Goal: Task Accomplishment & Management: Complete application form

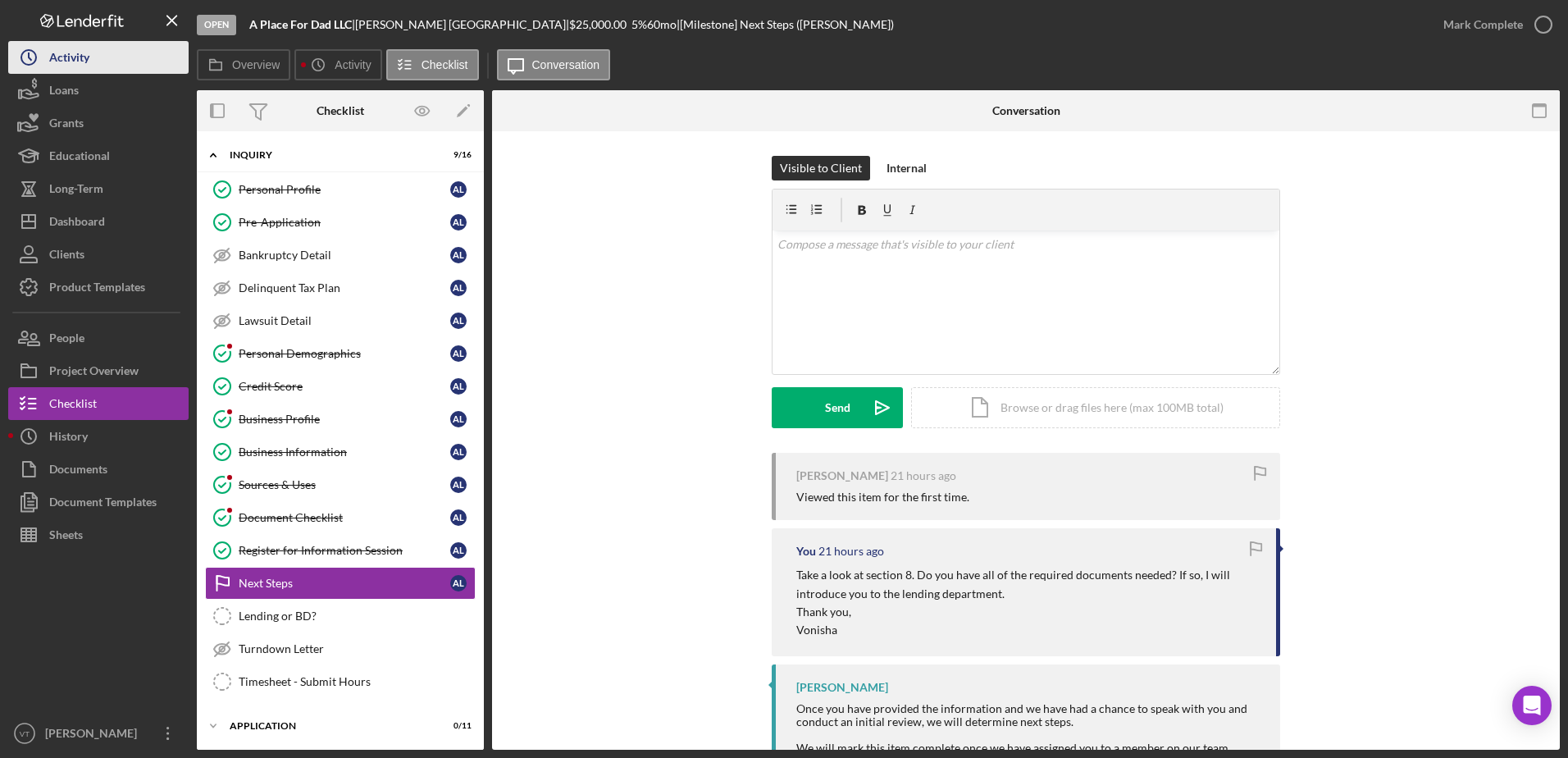
click at [114, 51] on button "Icon/History Activity" at bounding box center [98, 57] width 181 height 33
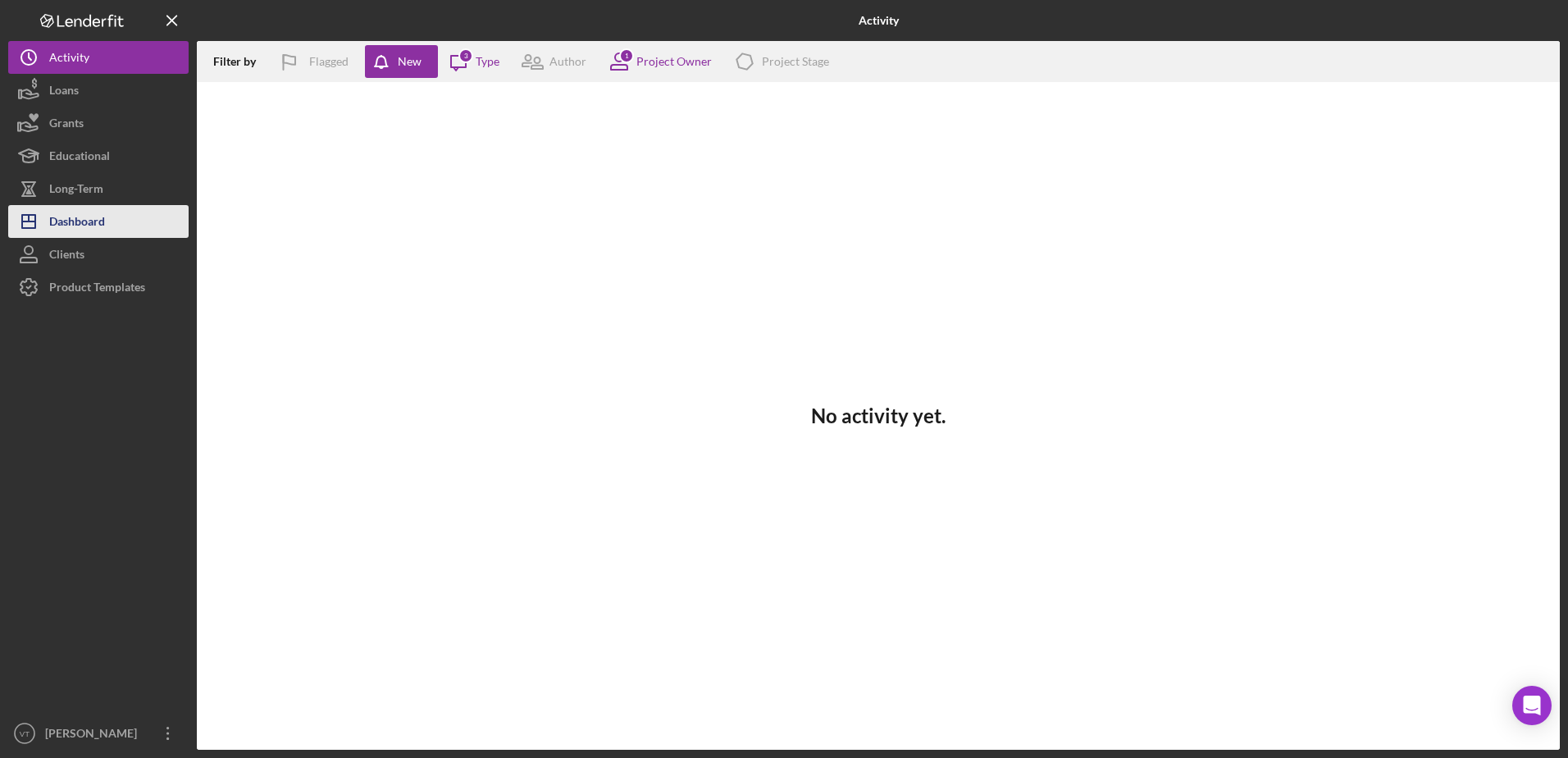
click at [94, 210] on div "Dashboard" at bounding box center [78, 223] width 56 height 36
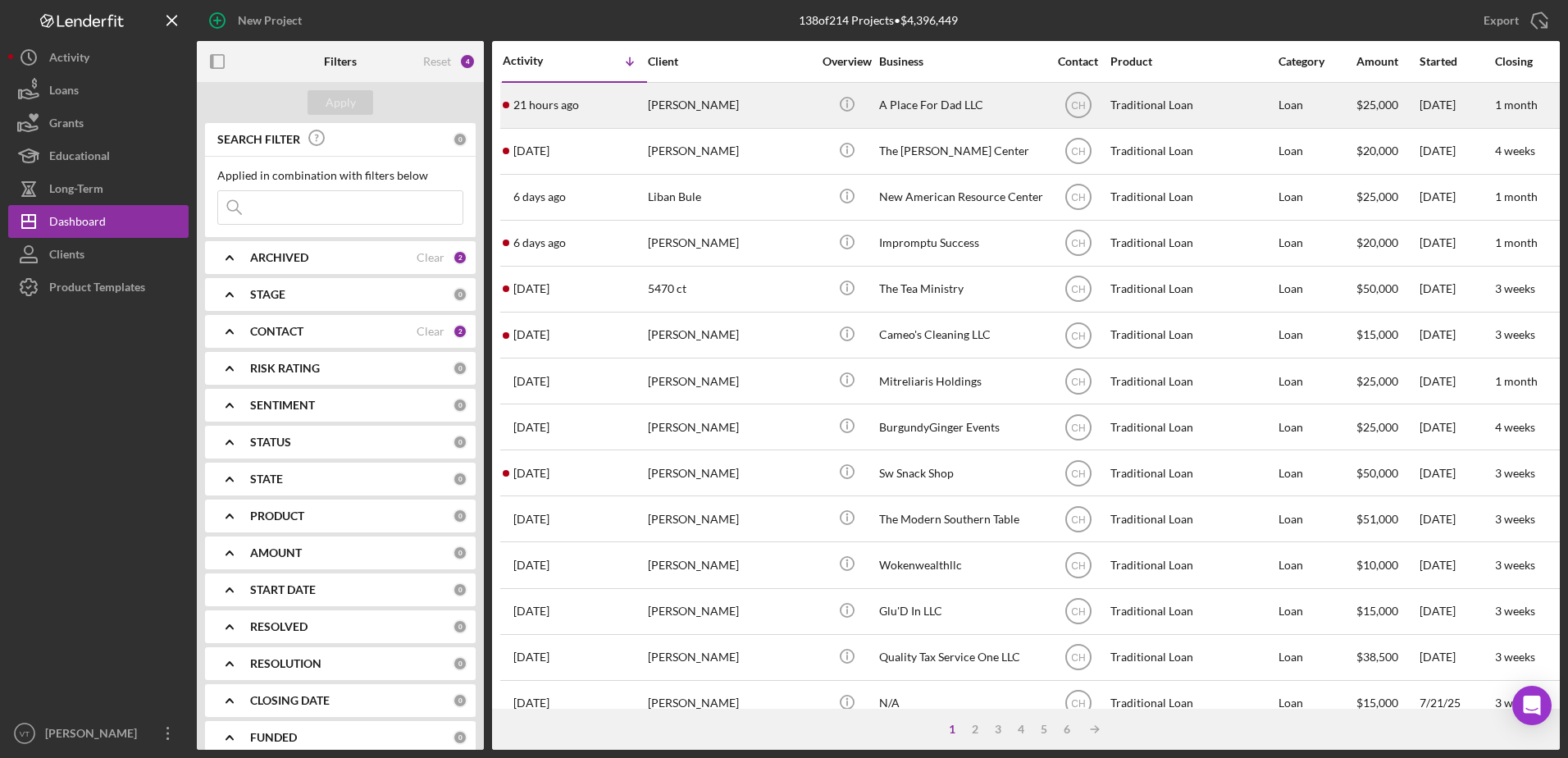
click at [611, 93] on div "21 hours ago [PERSON_NAME]" at bounding box center [573, 105] width 143 height 43
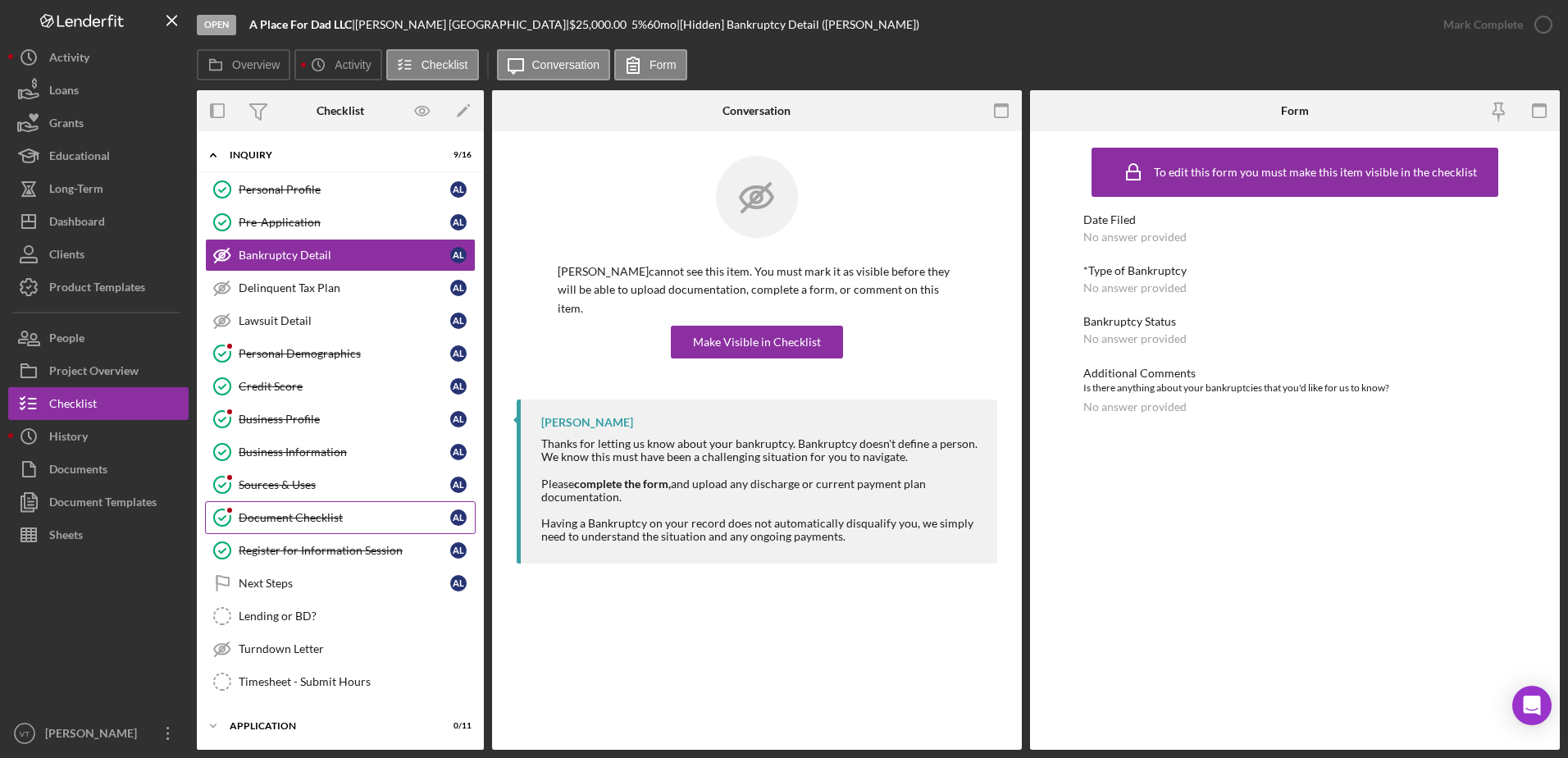
click at [332, 522] on div "Document Checklist" at bounding box center [344, 517] width 211 height 13
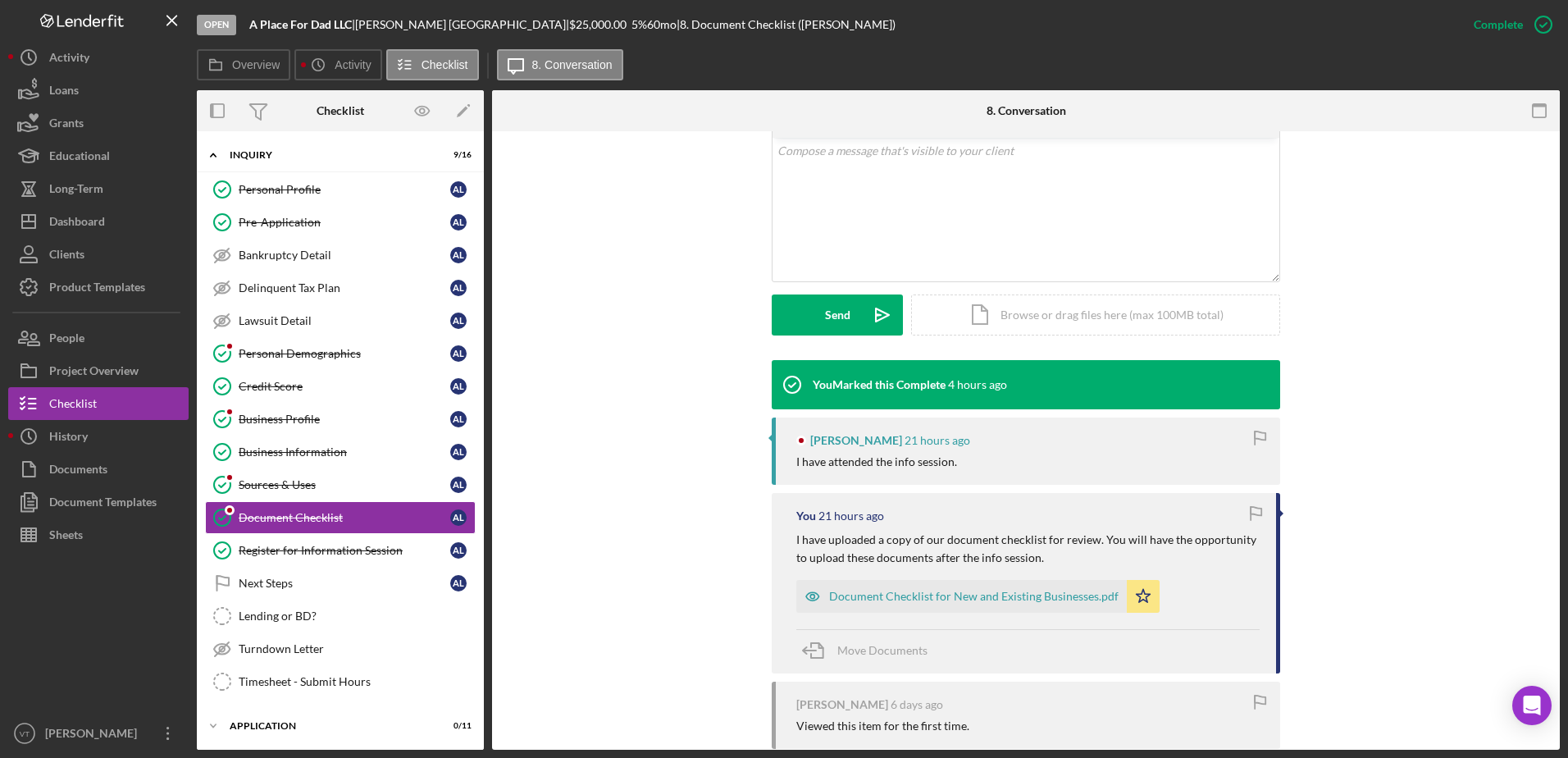
scroll to position [319, 0]
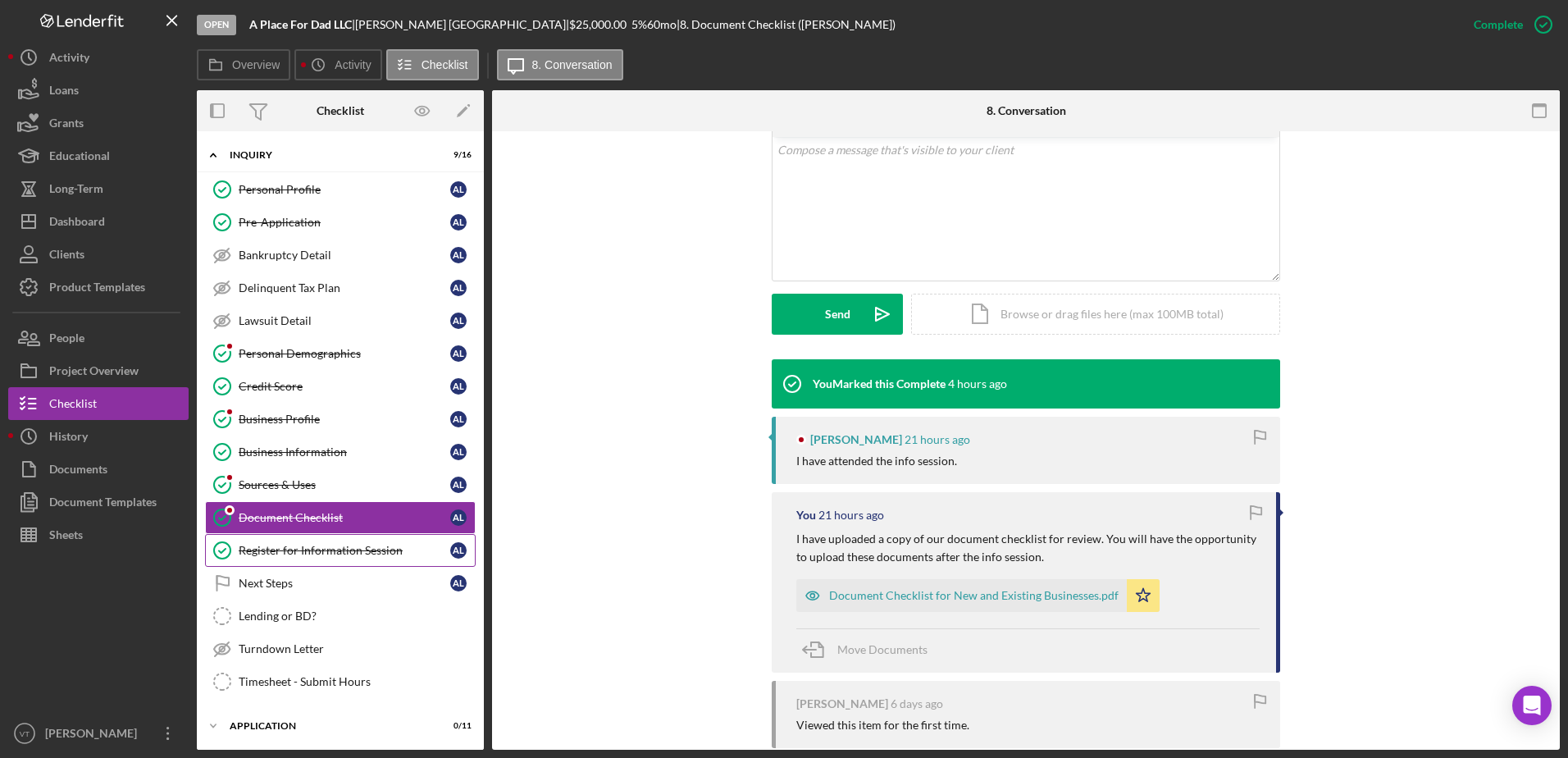
click at [335, 550] on div "Register for Information Session" at bounding box center [344, 550] width 211 height 13
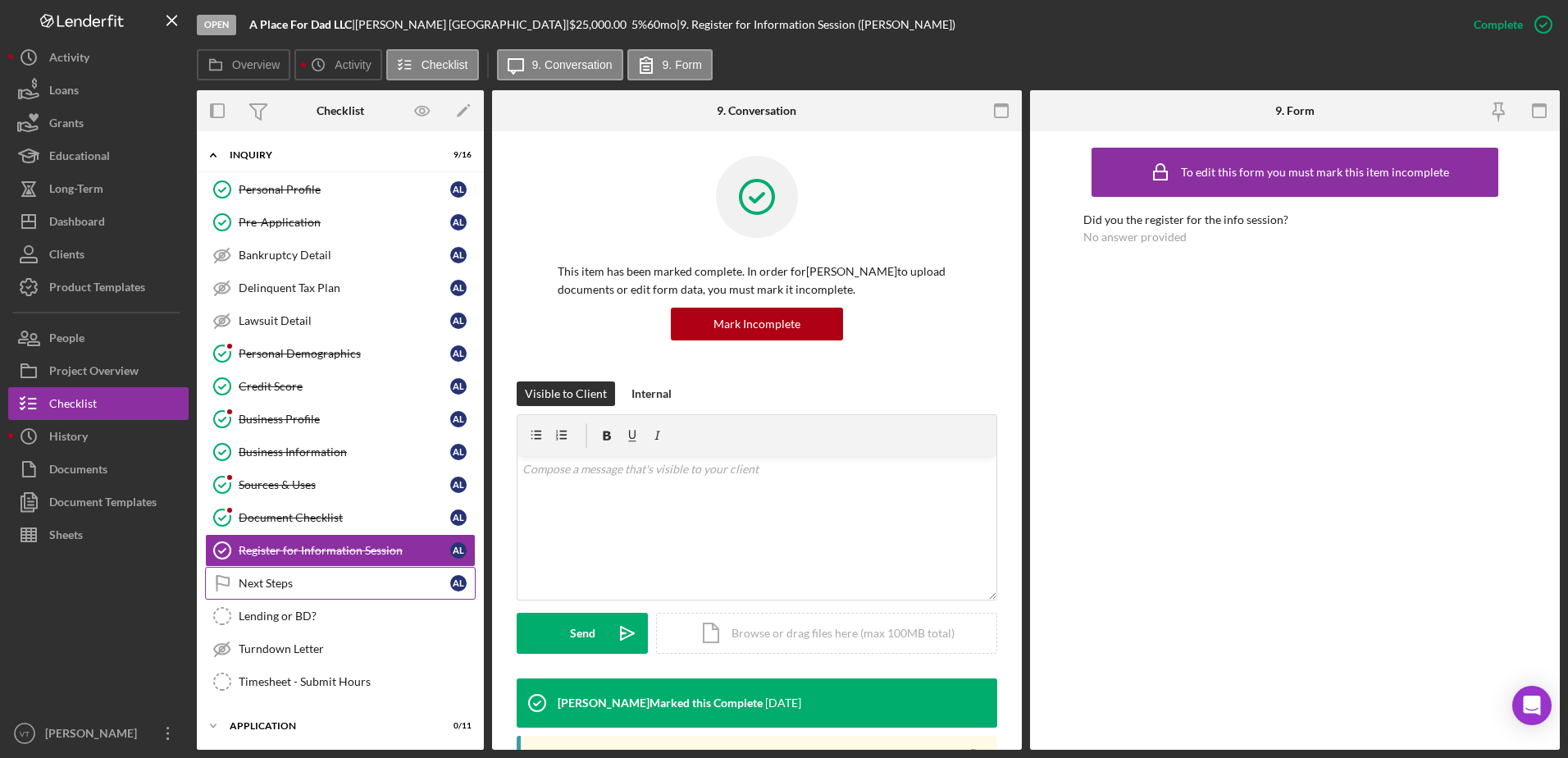
click at [279, 582] on div "Next Steps" at bounding box center [344, 583] width 211 height 13
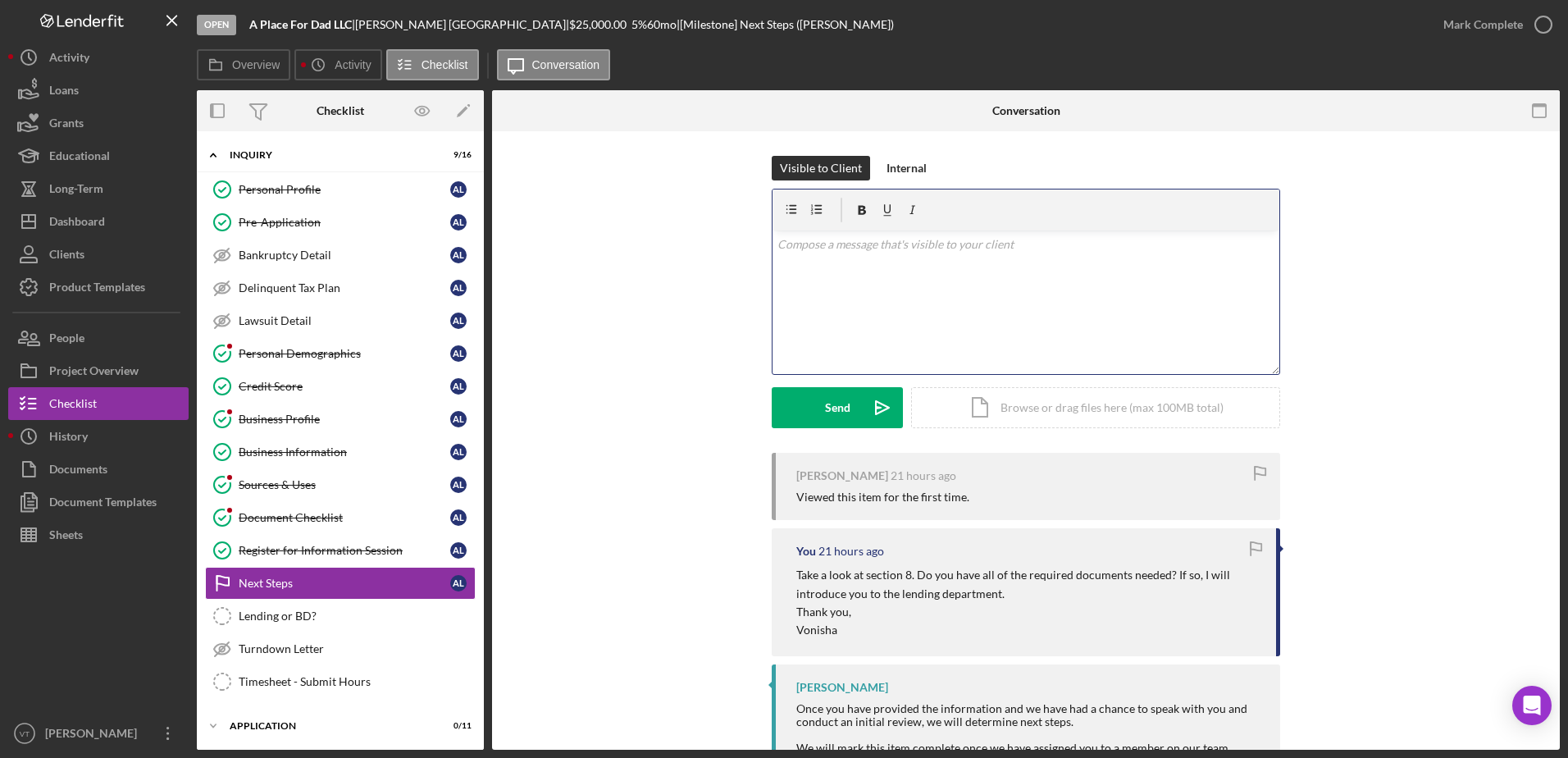
click at [827, 343] on div "v Color teal Color pink Remove color Add row above Add row below Add column bef…" at bounding box center [1026, 301] width 507 height 143
click at [886, 241] on p "Once you are ready to move on to lending, please let me know." at bounding box center [1026, 244] width 498 height 18
click at [1166, 232] on div "v Color teal Color pink Remove color Add row above Add row below Add column bef…" at bounding box center [1026, 301] width 507 height 143
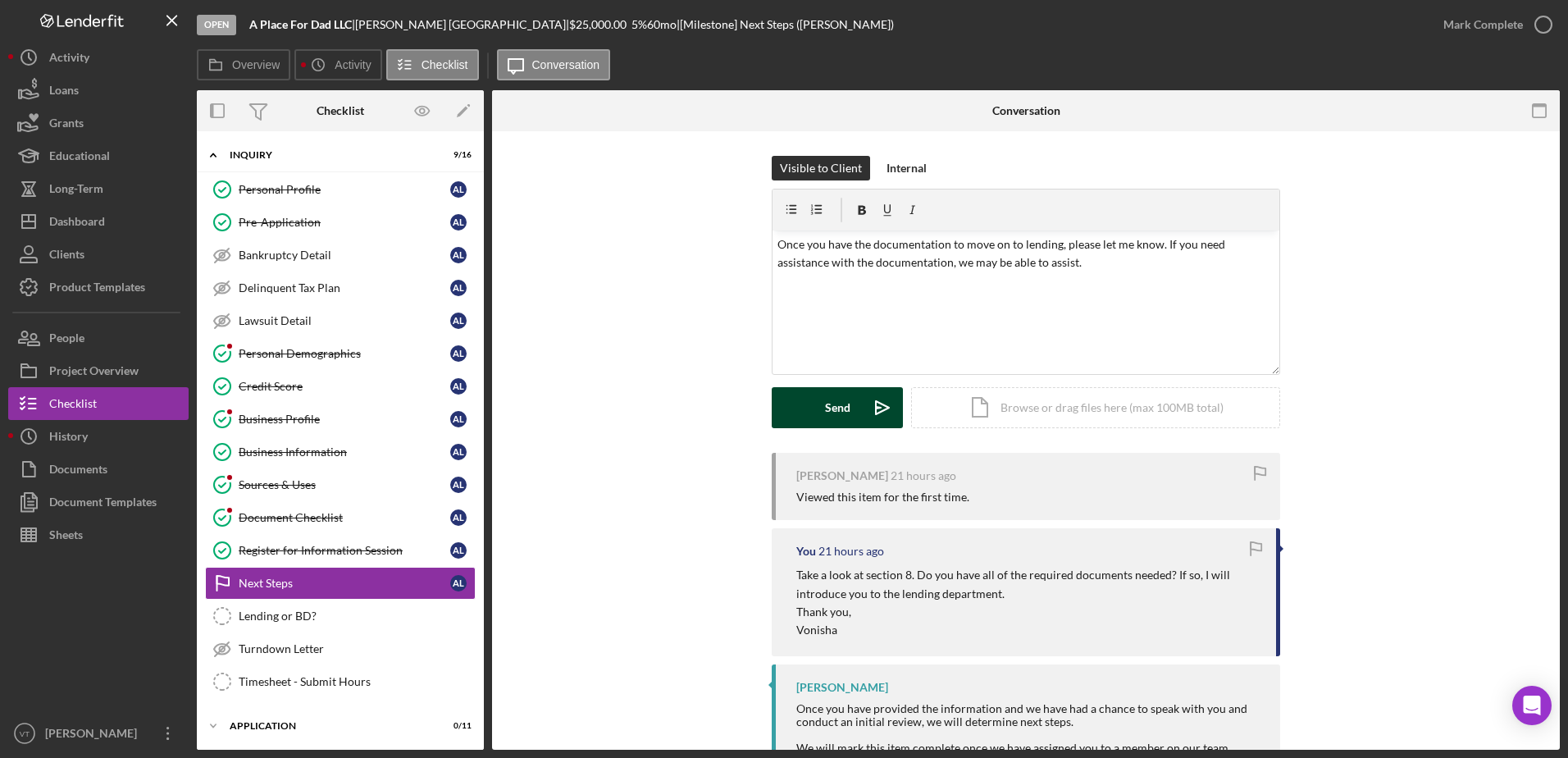
click at [886, 418] on icon "Icon/icon-invite-send" at bounding box center [882, 408] width 41 height 41
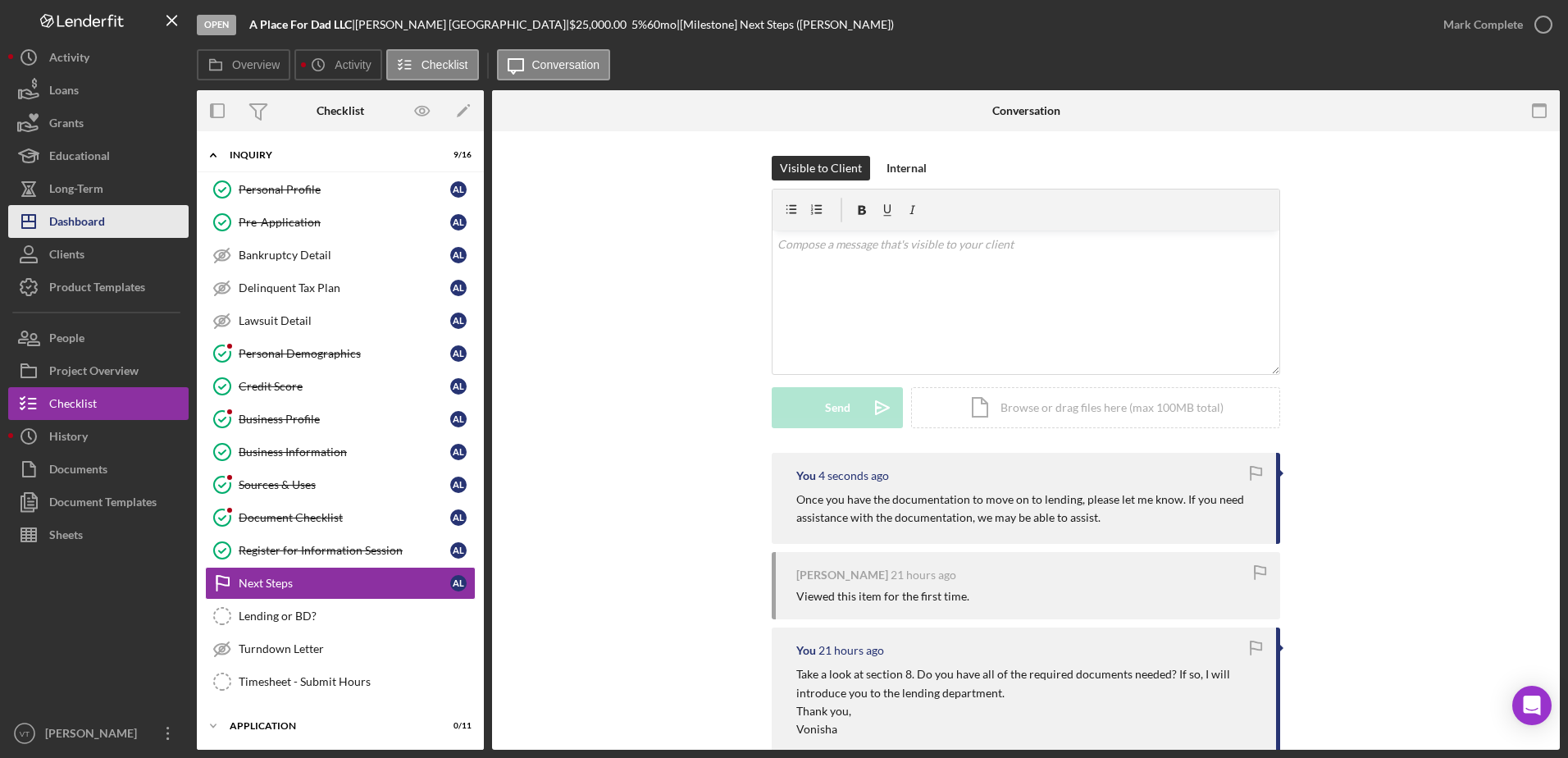
click at [107, 221] on button "Icon/Dashboard Dashboard" at bounding box center [98, 221] width 181 height 33
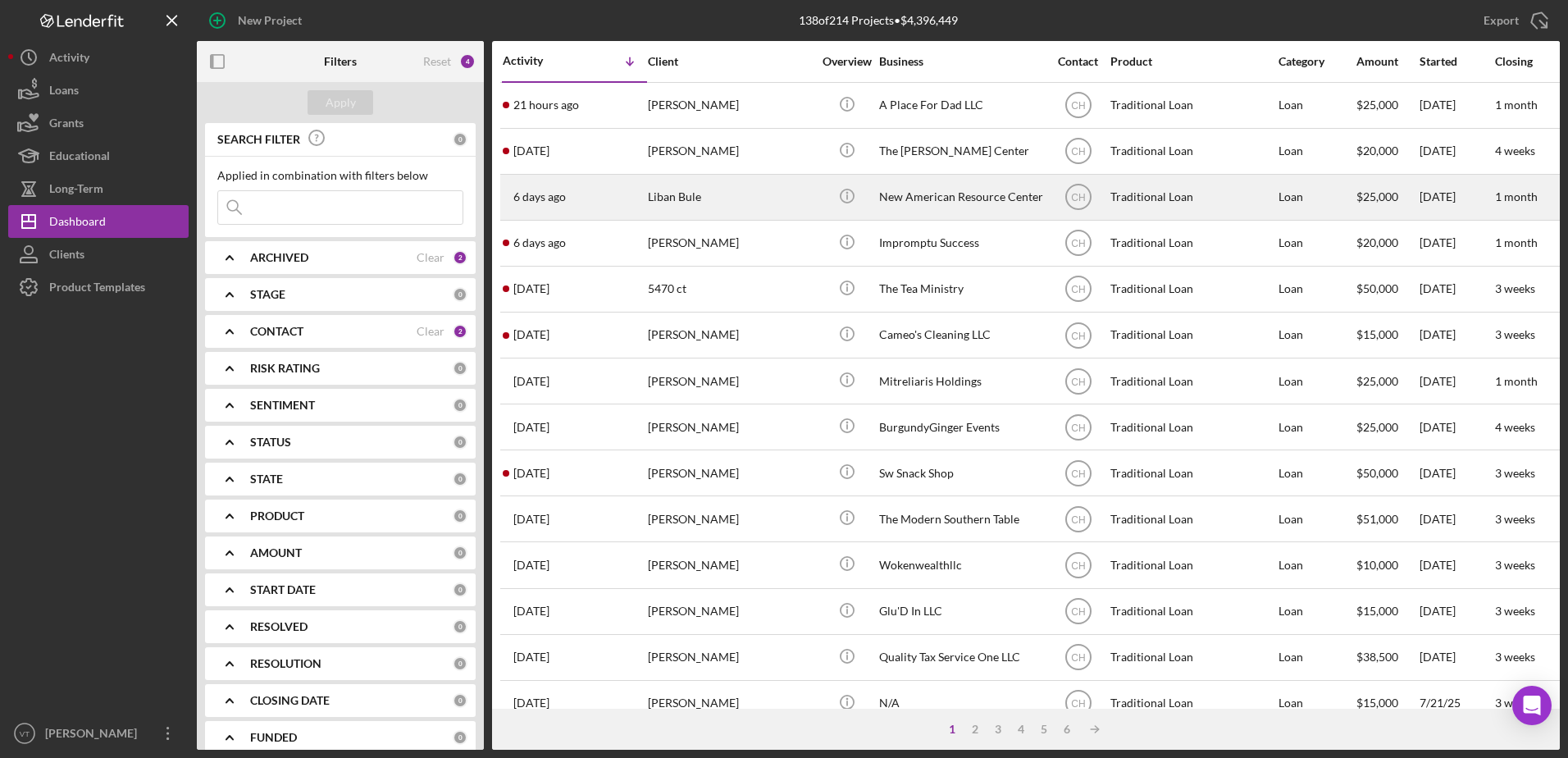
click at [681, 195] on div "Liban Bule" at bounding box center [729, 197] width 164 height 43
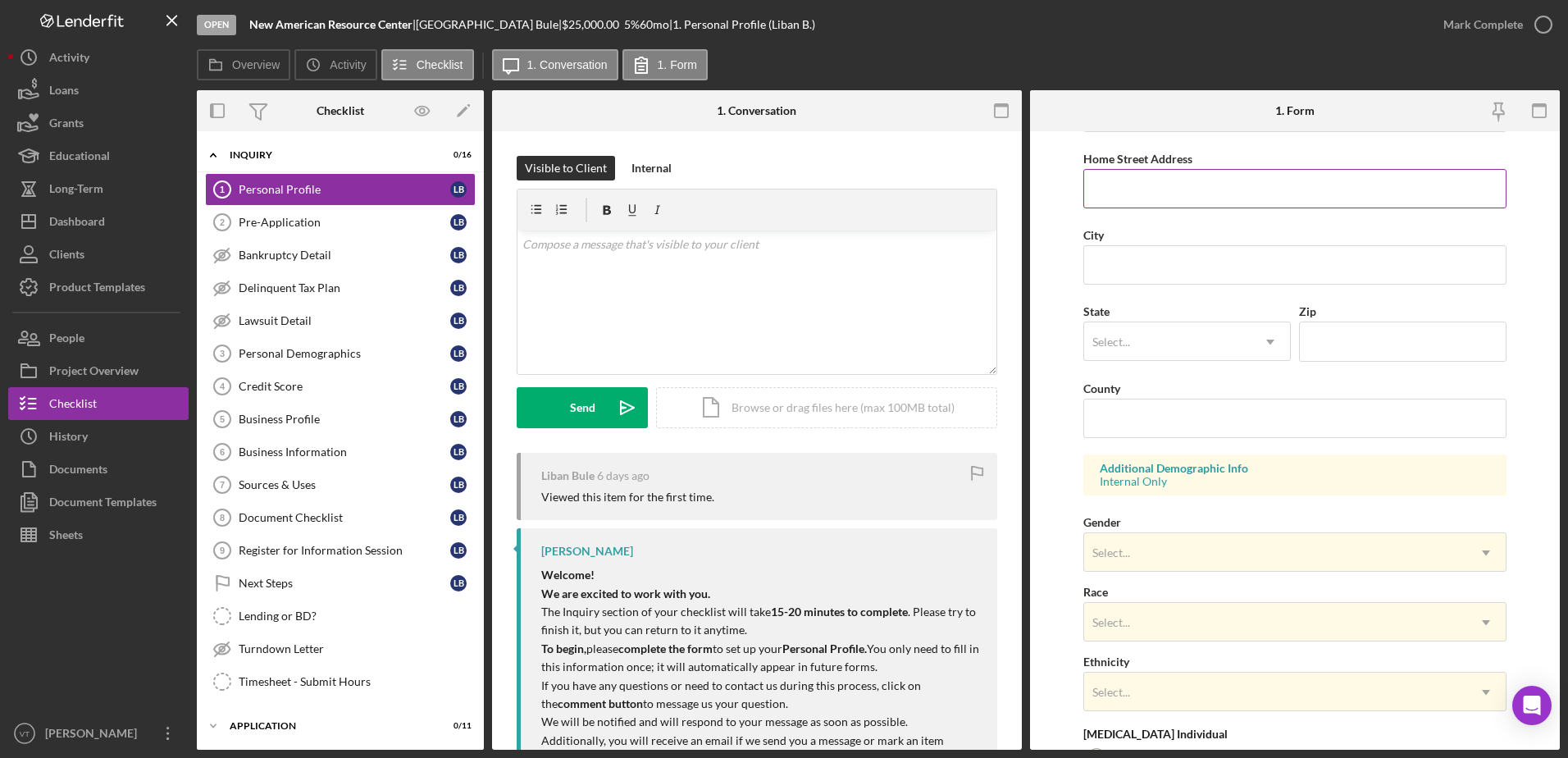
scroll to position [297, 0]
click at [748, 307] on div "v Color teal Color pink Remove color Add row above Add row below Add column bef…" at bounding box center [757, 301] width 479 height 143
drag, startPoint x: 605, startPoint y: 276, endPoint x: 497, endPoint y: 242, distance: 113.2
click at [497, 242] on div "Visible to Client Internal v Color teal Color pink Remove color Add row above A…" at bounding box center [757, 522] width 530 height 782
copy div "Please fill out the inquiry section entirely to move forward. Thank you!"
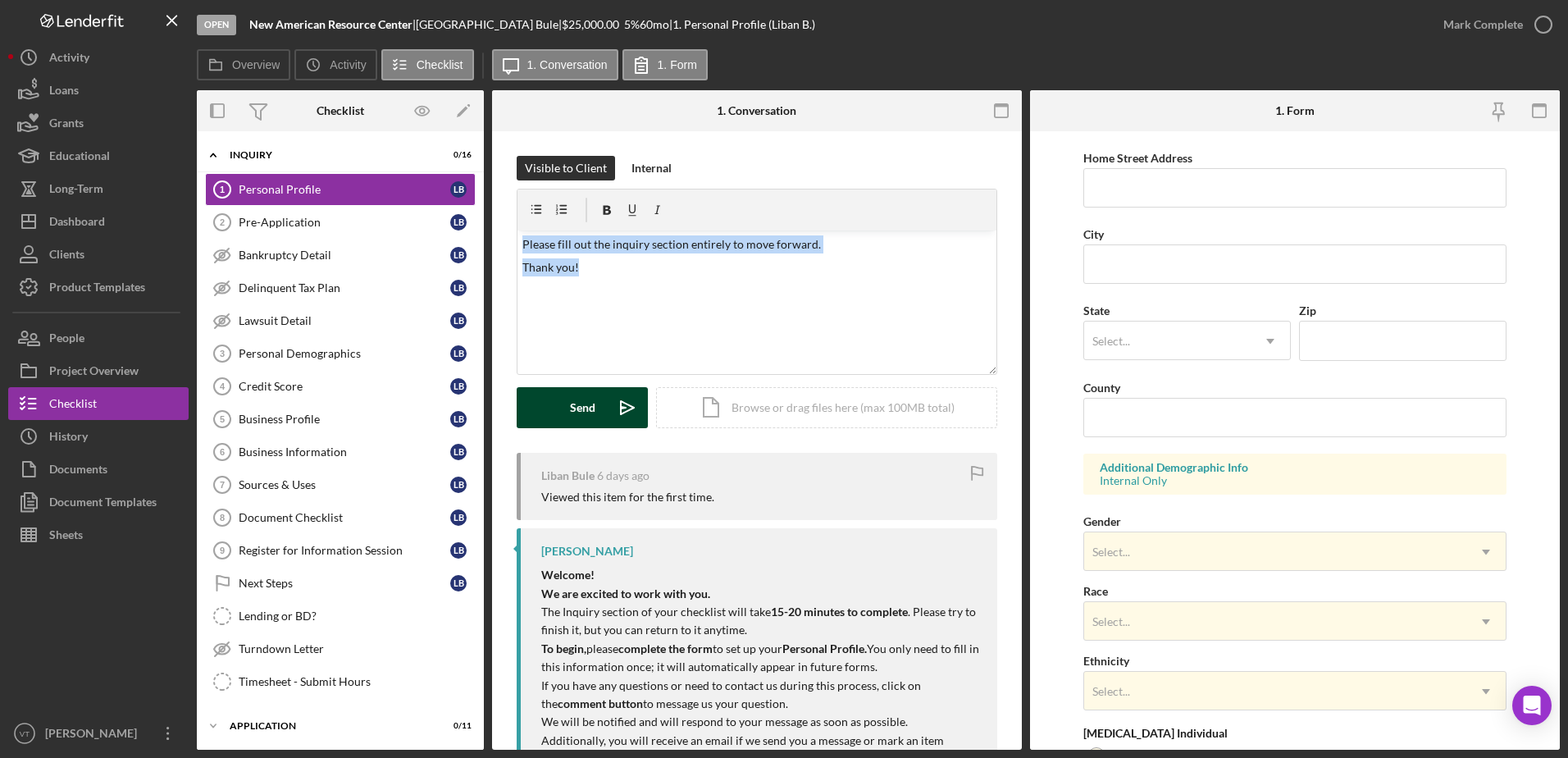
click at [572, 405] on div "Send" at bounding box center [582, 408] width 25 height 41
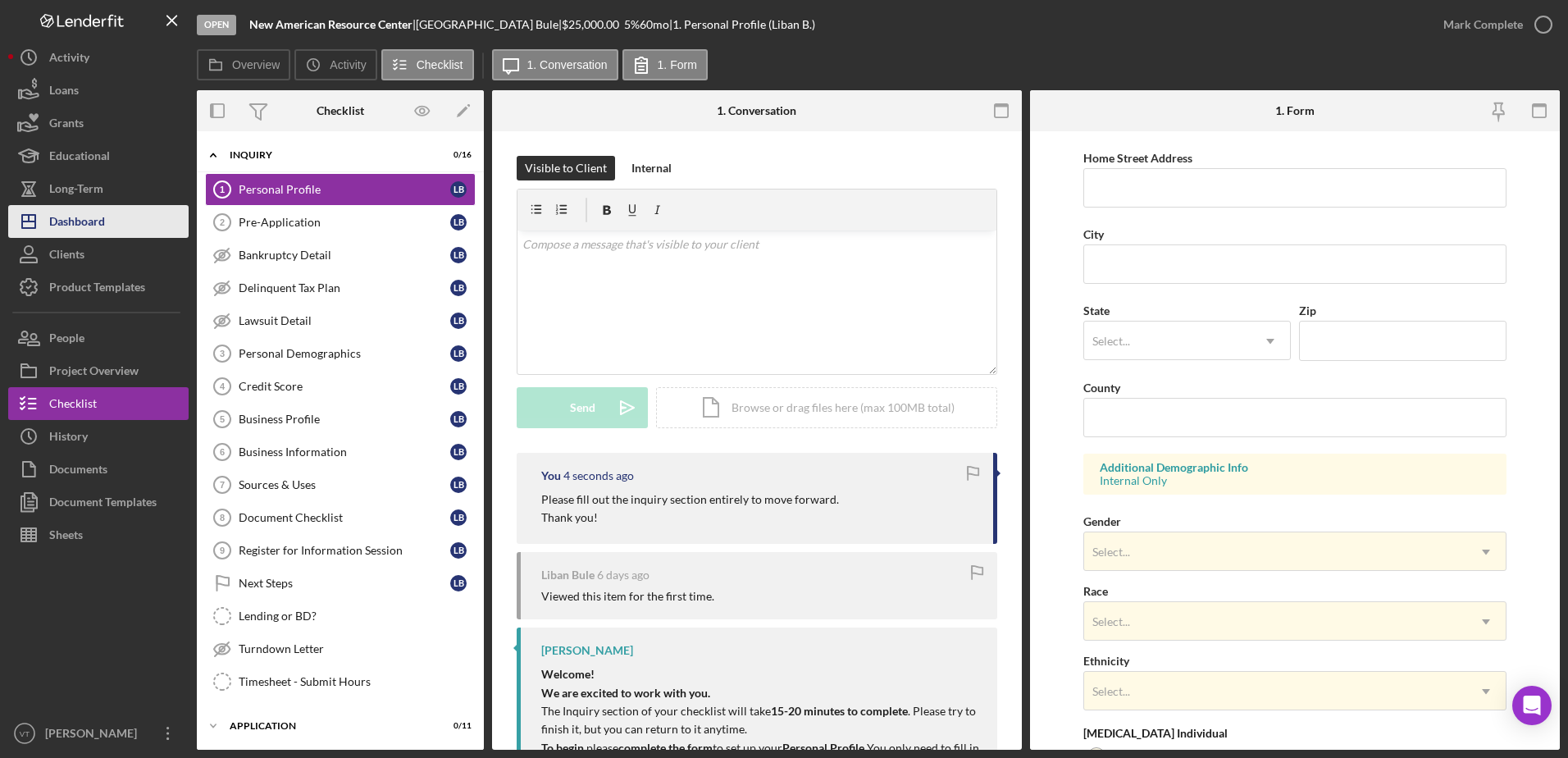
click at [130, 213] on button "Icon/Dashboard Dashboard" at bounding box center [98, 221] width 181 height 33
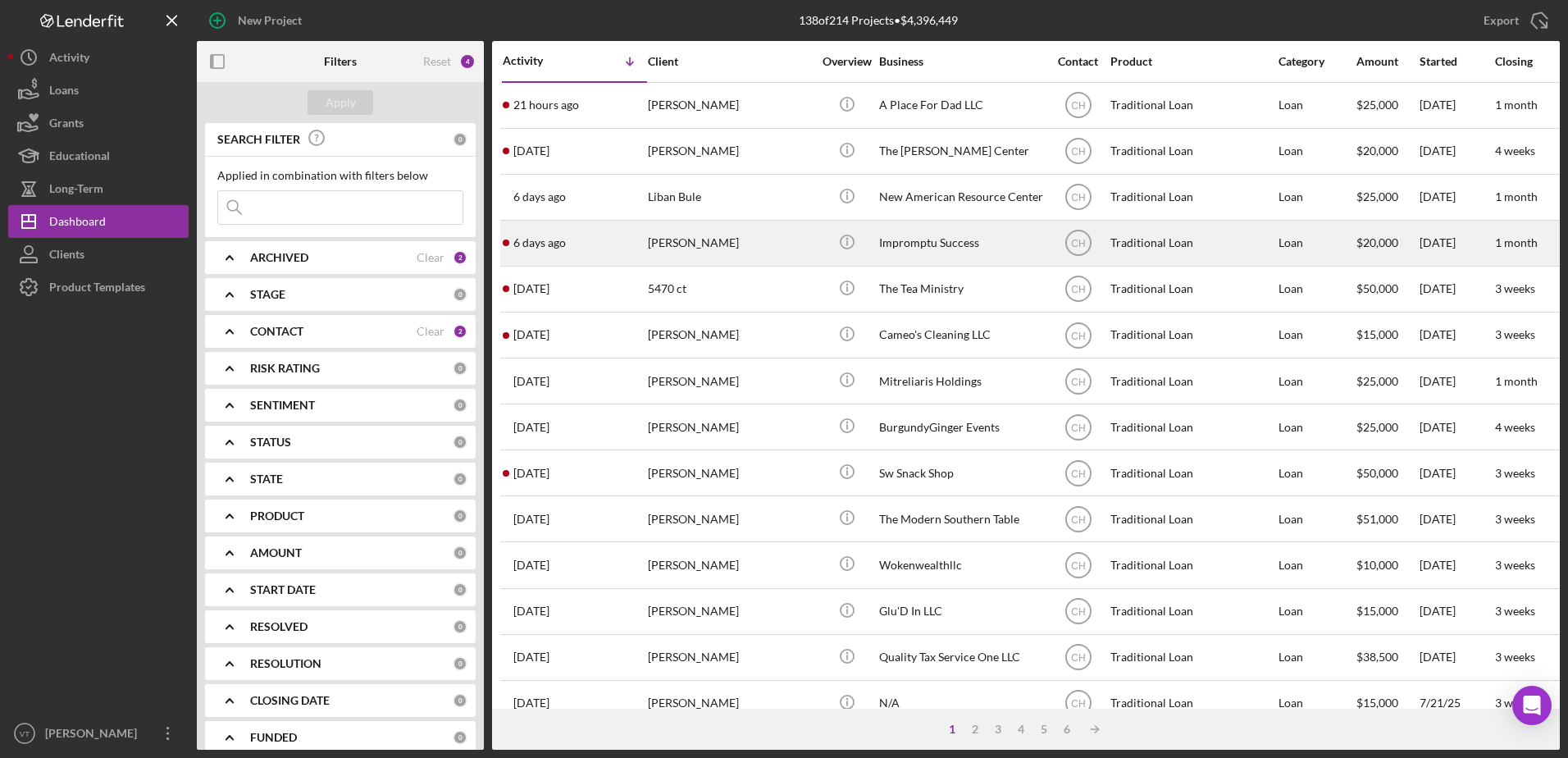
click at [704, 228] on div "[PERSON_NAME]" at bounding box center [729, 243] width 164 height 43
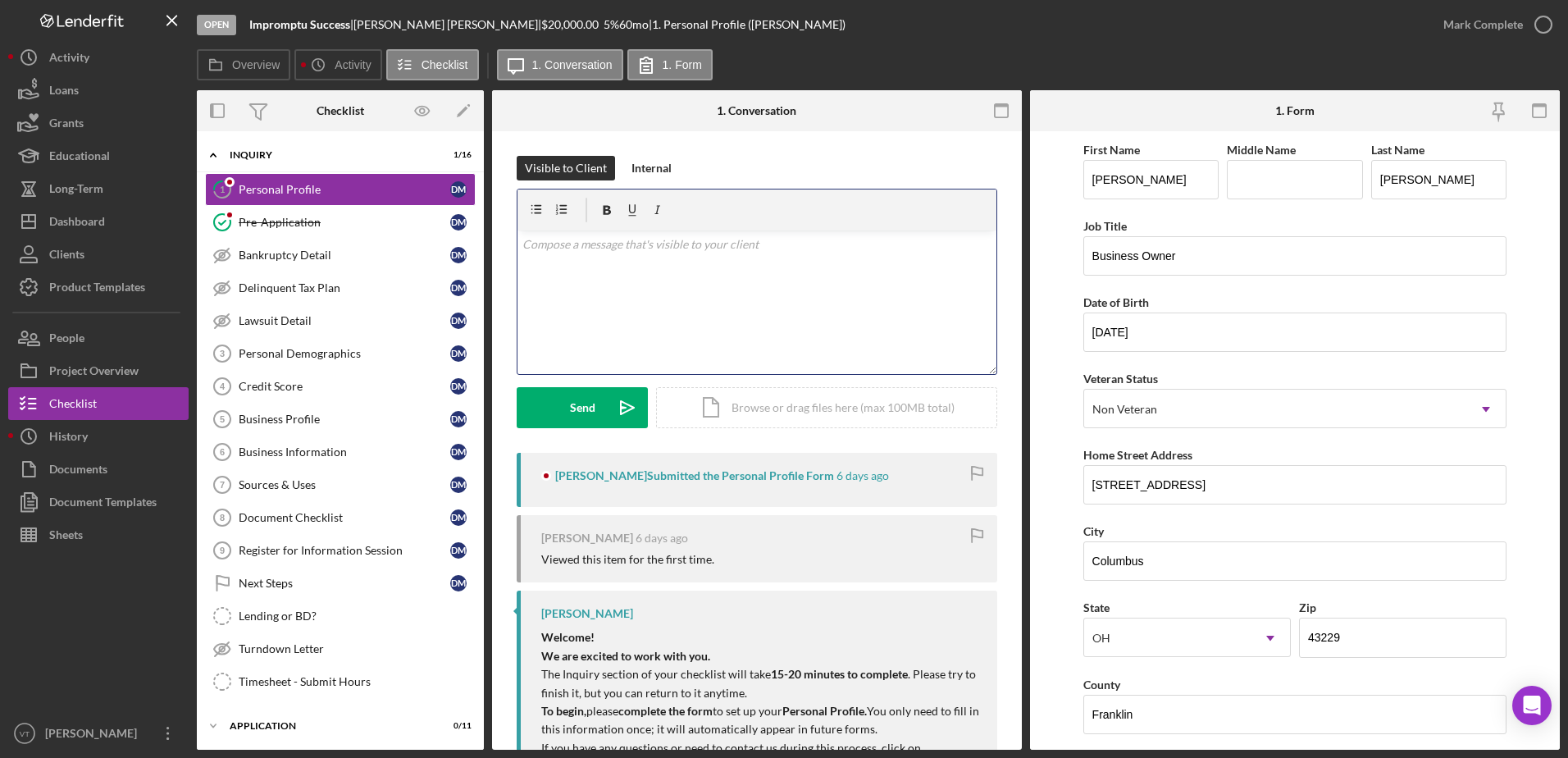
click at [591, 232] on div "v Color teal Color pink Remove color Add row above Add row below Add column bef…" at bounding box center [757, 301] width 479 height 143
drag, startPoint x: 609, startPoint y: 284, endPoint x: 483, endPoint y: 223, distance: 140.0
click at [483, 223] on div "Overview Internal Workflow Stage Open Icon/Dropdown Arrow Archive (can unarchiv…" at bounding box center [878, 419] width 1363 height 660
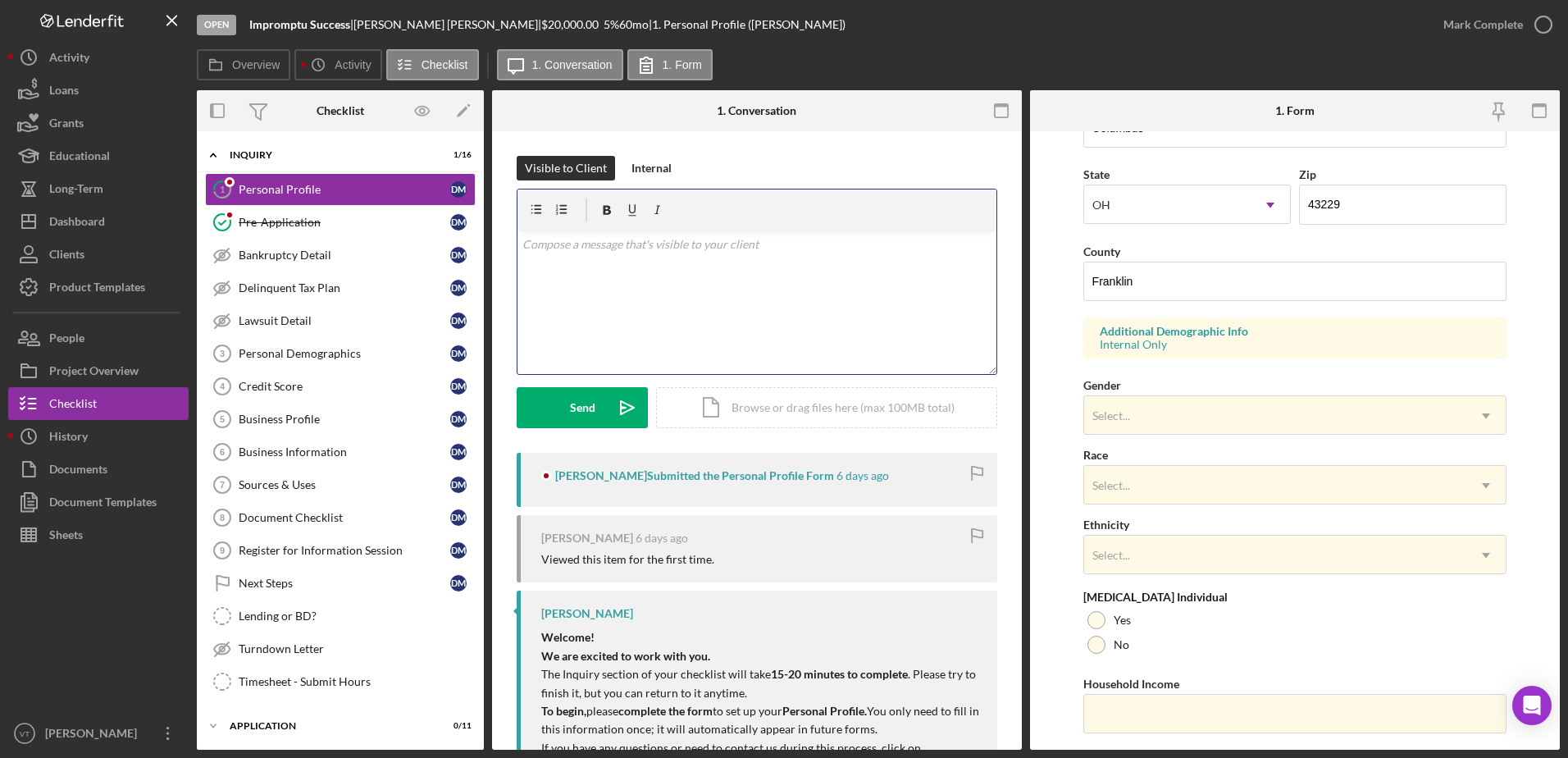
scroll to position [476, 0]
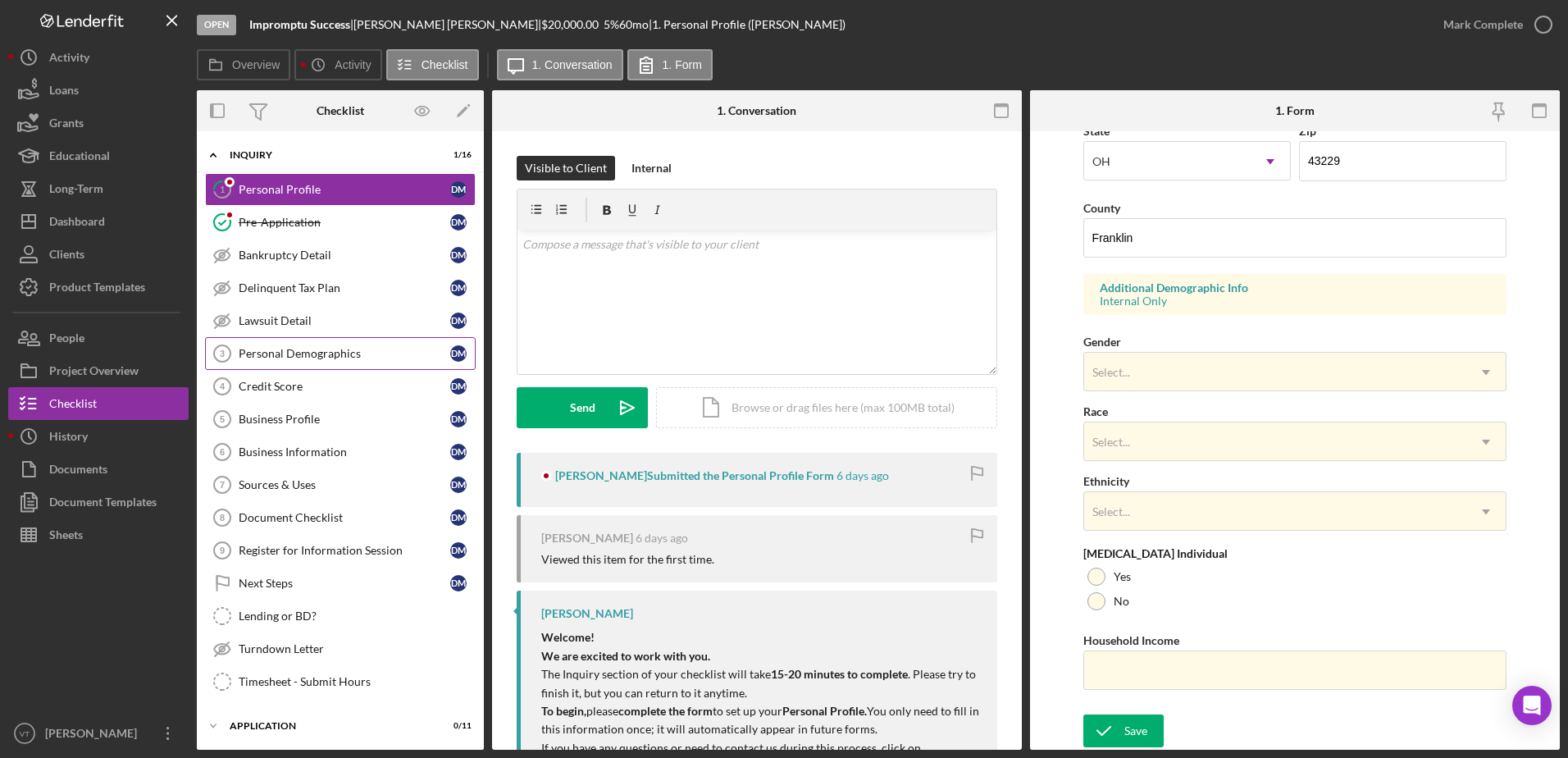
click at [311, 342] on link "Personal Demographics 3 Personal Demographics [PERSON_NAME]" at bounding box center [340, 353] width 270 height 33
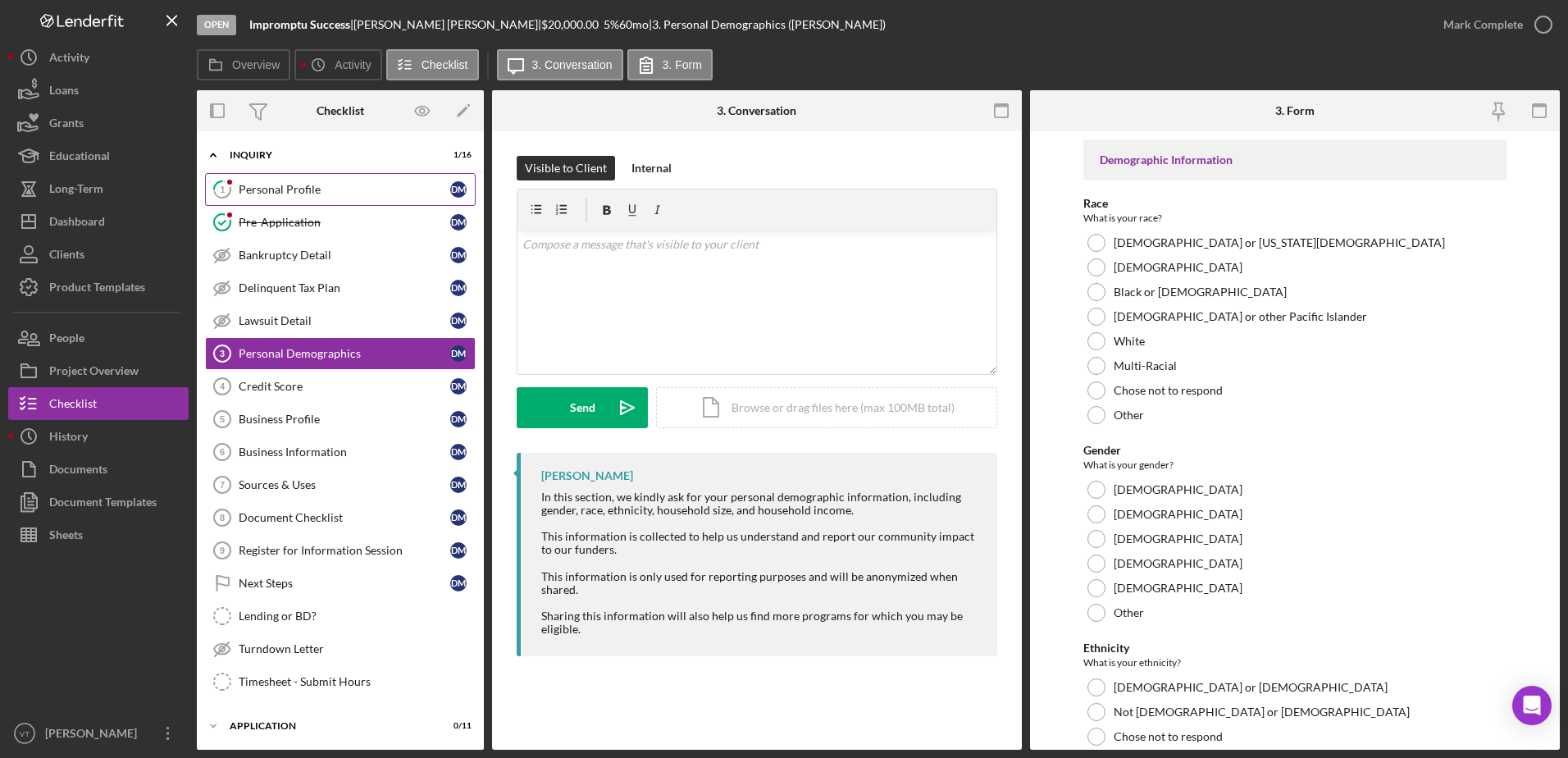
click at [370, 185] on div "Personal Profile" at bounding box center [344, 189] width 211 height 13
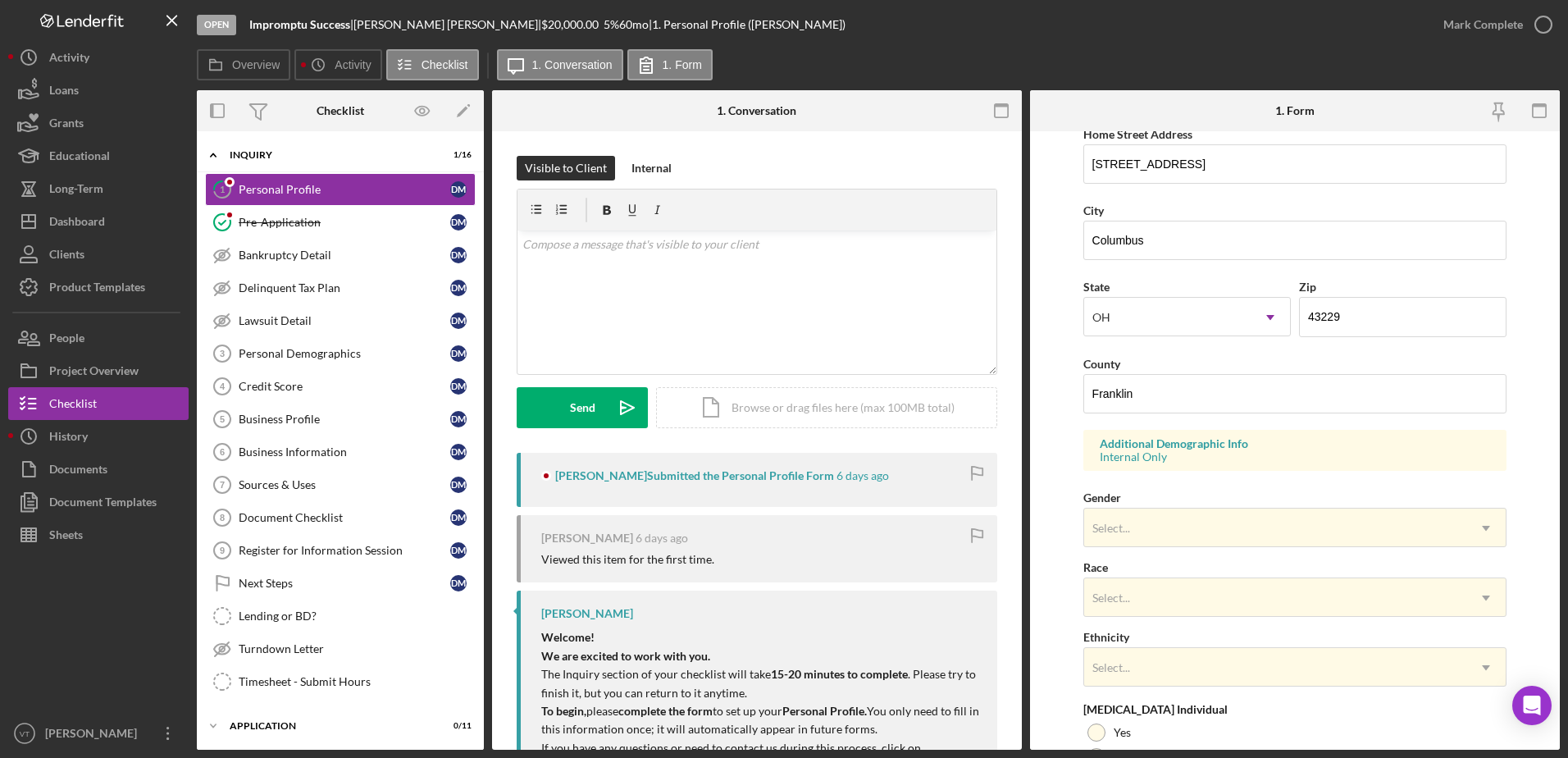
scroll to position [476, 0]
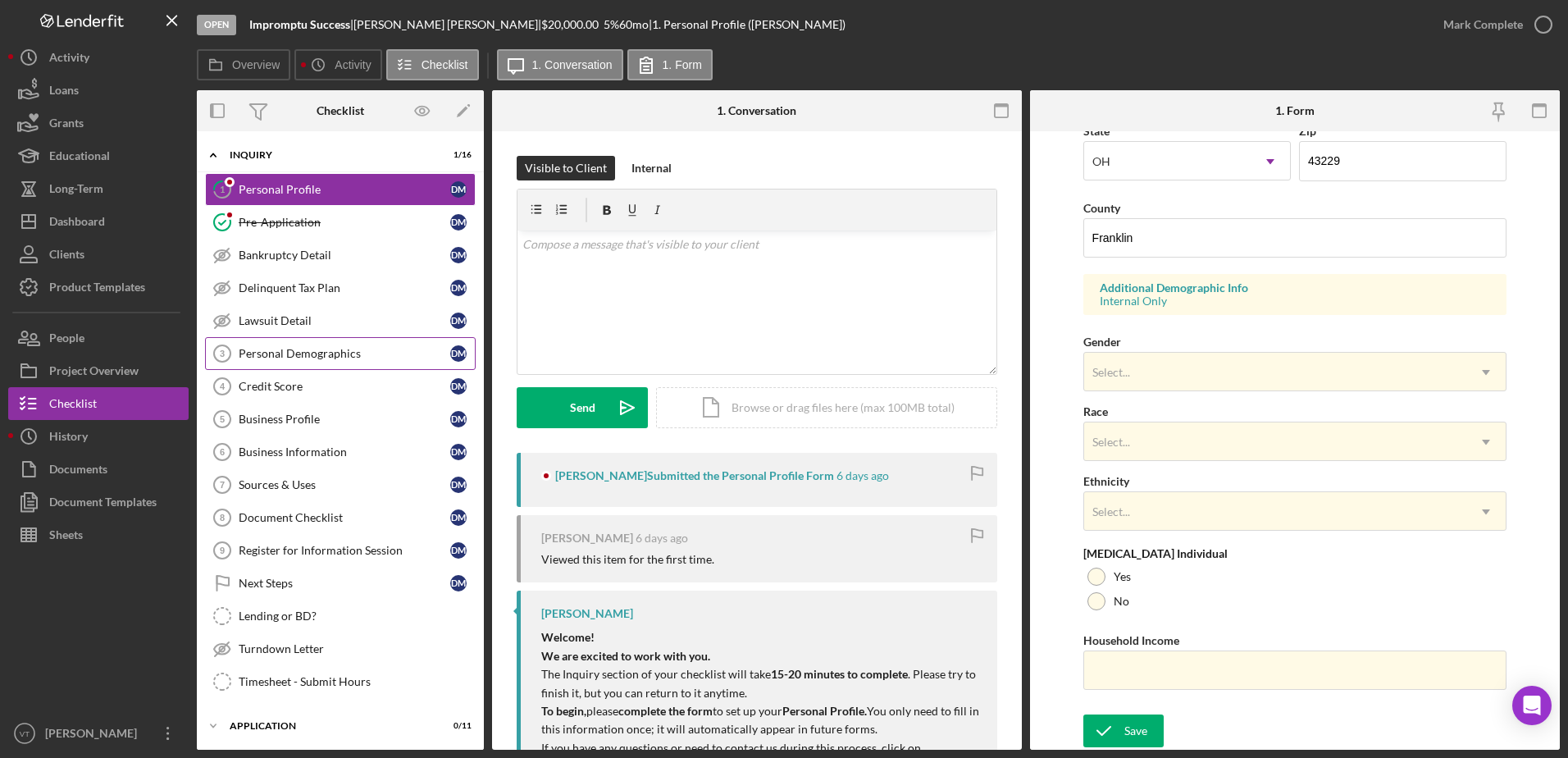
click at [320, 360] on div "Personal Demographics" at bounding box center [344, 354] width 211 height 13
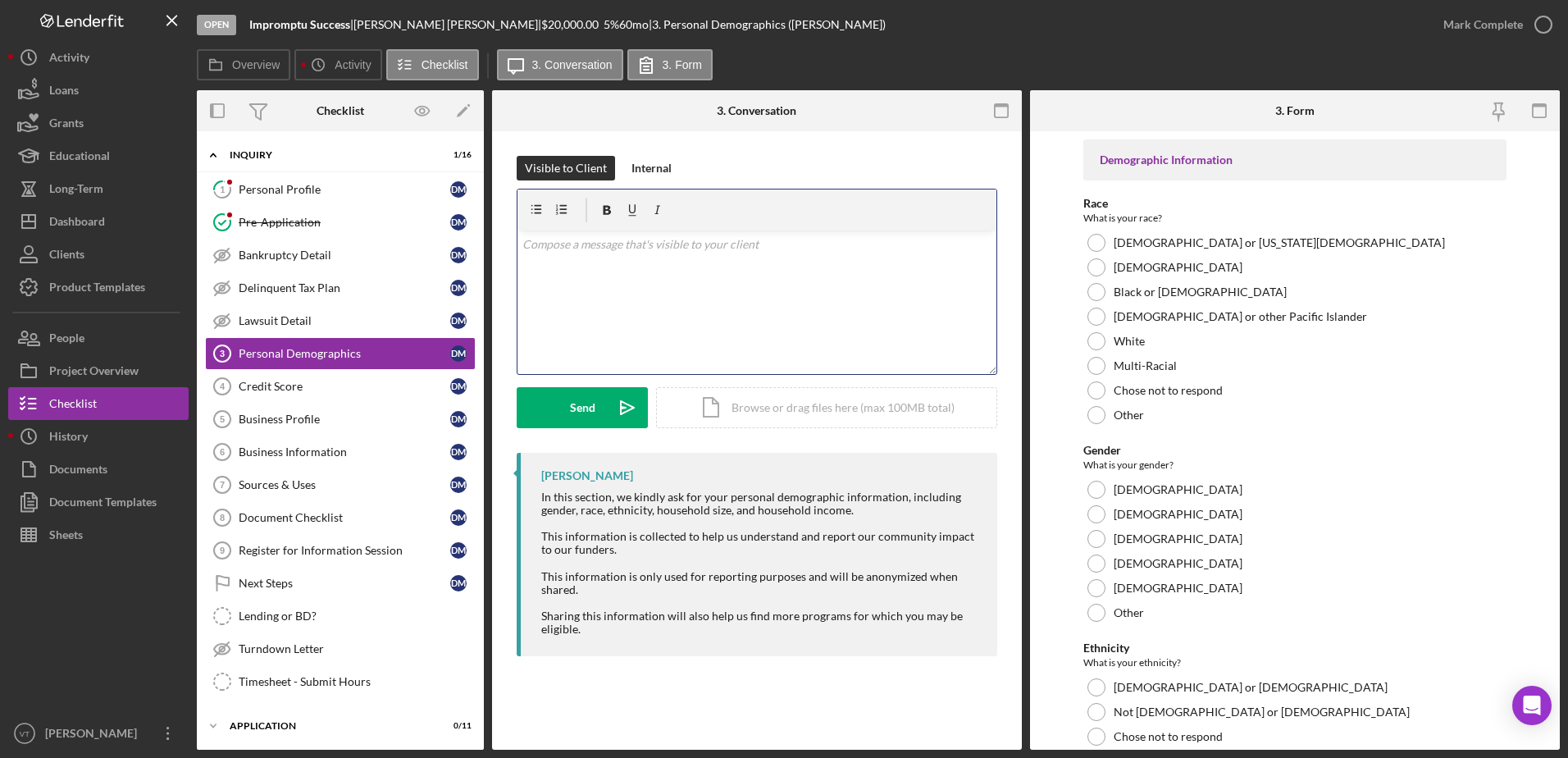
click at [676, 282] on div "v Color teal Color pink Remove color Add row above Add row below Add column bef…" at bounding box center [757, 301] width 479 height 143
click at [576, 405] on div "Send" at bounding box center [582, 408] width 25 height 41
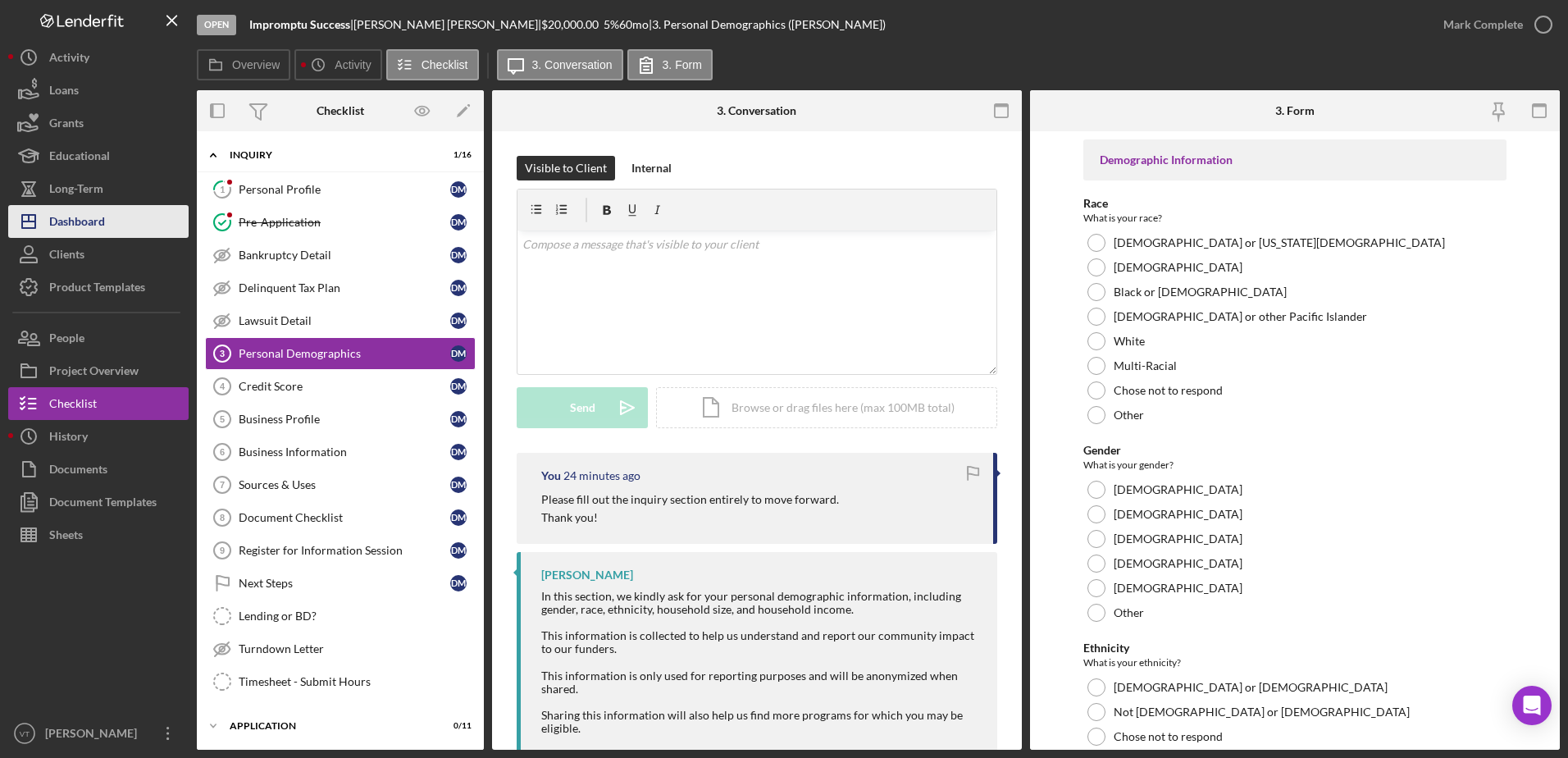
click at [88, 221] on div "Dashboard" at bounding box center [78, 223] width 56 height 36
